Goal: Task Accomplishment & Management: Manage account settings

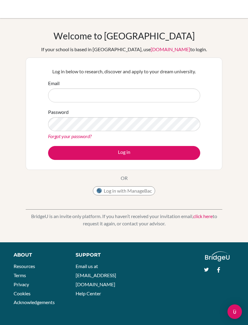
click at [50, 135] on link "Forgot your password?" at bounding box center [70, 136] width 44 height 6
click at [177, 208] on div "BridgeU is an invite only platform. If you haven’t received your invitation ema…" at bounding box center [124, 215] width 197 height 30
click at [188, 213] on div "BridgeU is an invite only platform. If you haven’t received your invitation ema…" at bounding box center [124, 215] width 197 height 30
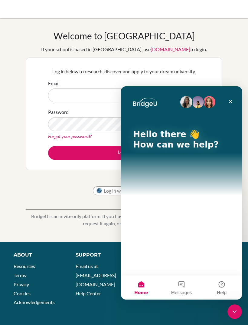
click at [31, 165] on div "Log in below to research, discover and apply to your dream university. Email Pa…" at bounding box center [124, 114] width 197 height 112
click at [246, 278] on div "About Resources Terms Privacy Cookies Acknowledgements Support Email us at hi@b…" at bounding box center [124, 280] width 248 height 58
click at [242, 278] on button "Help" at bounding box center [222, 287] width 40 height 24
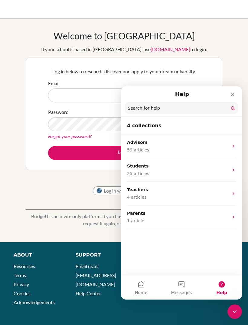
click at [26, 141] on div "Log in below to research, discover and apply to your dream university. Email Pa…" at bounding box center [124, 114] width 197 height 112
